Goal: Information Seeking & Learning: Learn about a topic

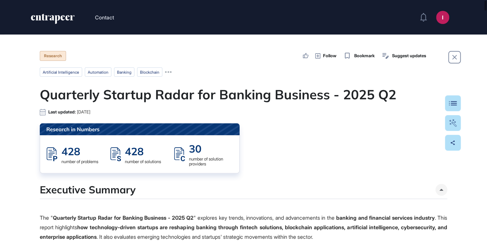
click at [188, 149] on div "30 number of solution providers" at bounding box center [203, 154] width 58 height 24
click at [208, 199] on p at bounding box center [243, 204] width 407 height 10
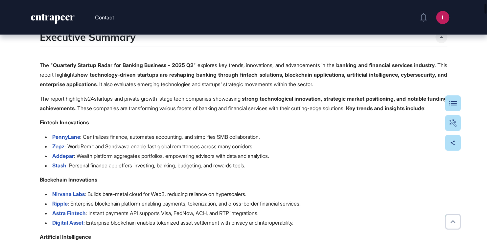
scroll to position [164, 0]
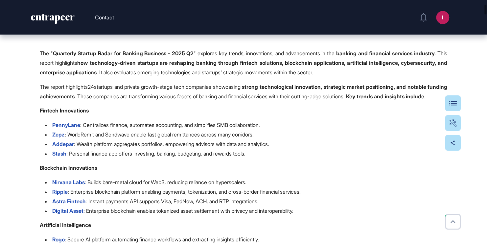
click at [272, 139] on li "Zepz : WorldRemit and Sendwave enable fast global remittances across many corri…" at bounding box center [246, 135] width 402 height 10
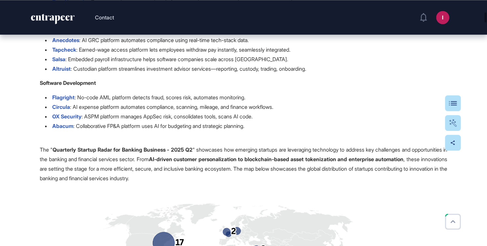
scroll to position [493, 0]
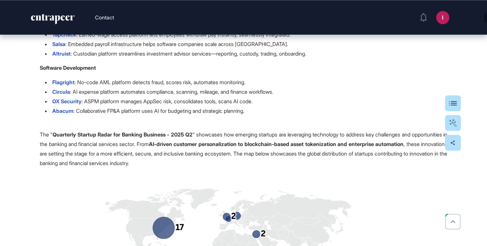
click at [193, 138] on p "The " Quarterly Startup Radar for Banking Business - 2025 Q2 " showcases how em…" at bounding box center [243, 143] width 407 height 47
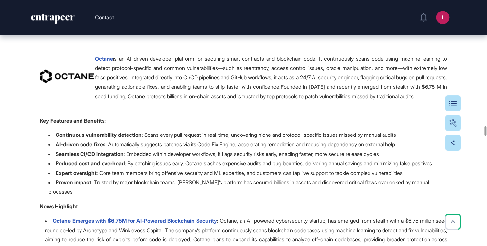
scroll to position [5224, 0]
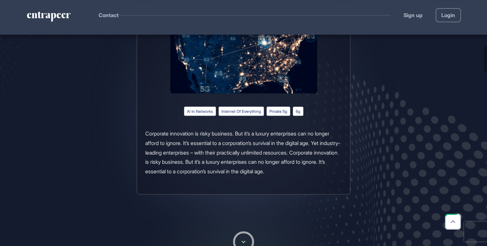
scroll to position [427, 0]
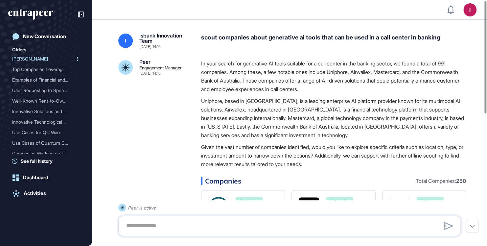
click at [32, 57] on div "Nash" at bounding box center [43, 59] width 62 height 11
